Goal: Find specific fact: Find specific fact

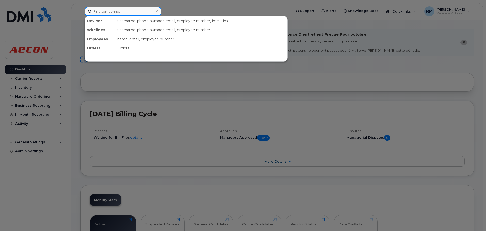
drag, startPoint x: 115, startPoint y: 11, endPoint x: 140, endPoint y: 20, distance: 26.2
click at [115, 11] on input at bounding box center [123, 11] width 77 height 9
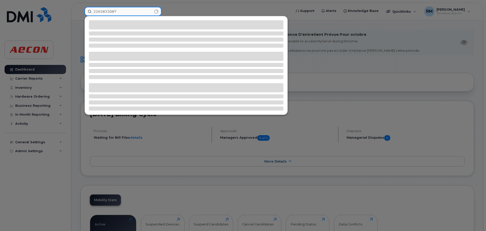
type input "2265833087"
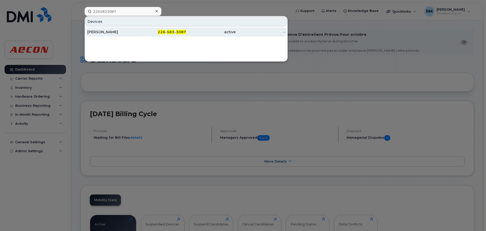
click at [106, 33] on div "[PERSON_NAME]" at bounding box center [111, 31] width 49 height 5
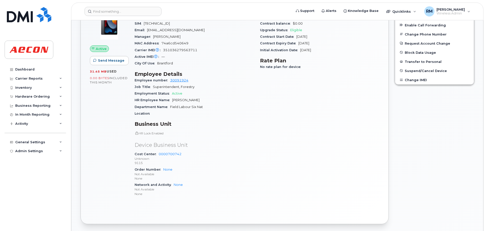
scroll to position [206, 0]
drag, startPoint x: 198, startPoint y: 100, endPoint x: 173, endPoint y: 99, distance: 25.9
click at [173, 99] on span "[PERSON_NAME]" at bounding box center [185, 100] width 27 height 4
copy span "[PERSON_NAME]"
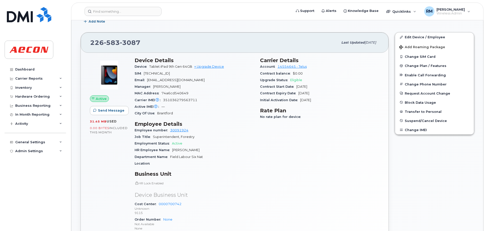
scroll to position [156, 0]
